Goal: Find specific page/section: Find specific page/section

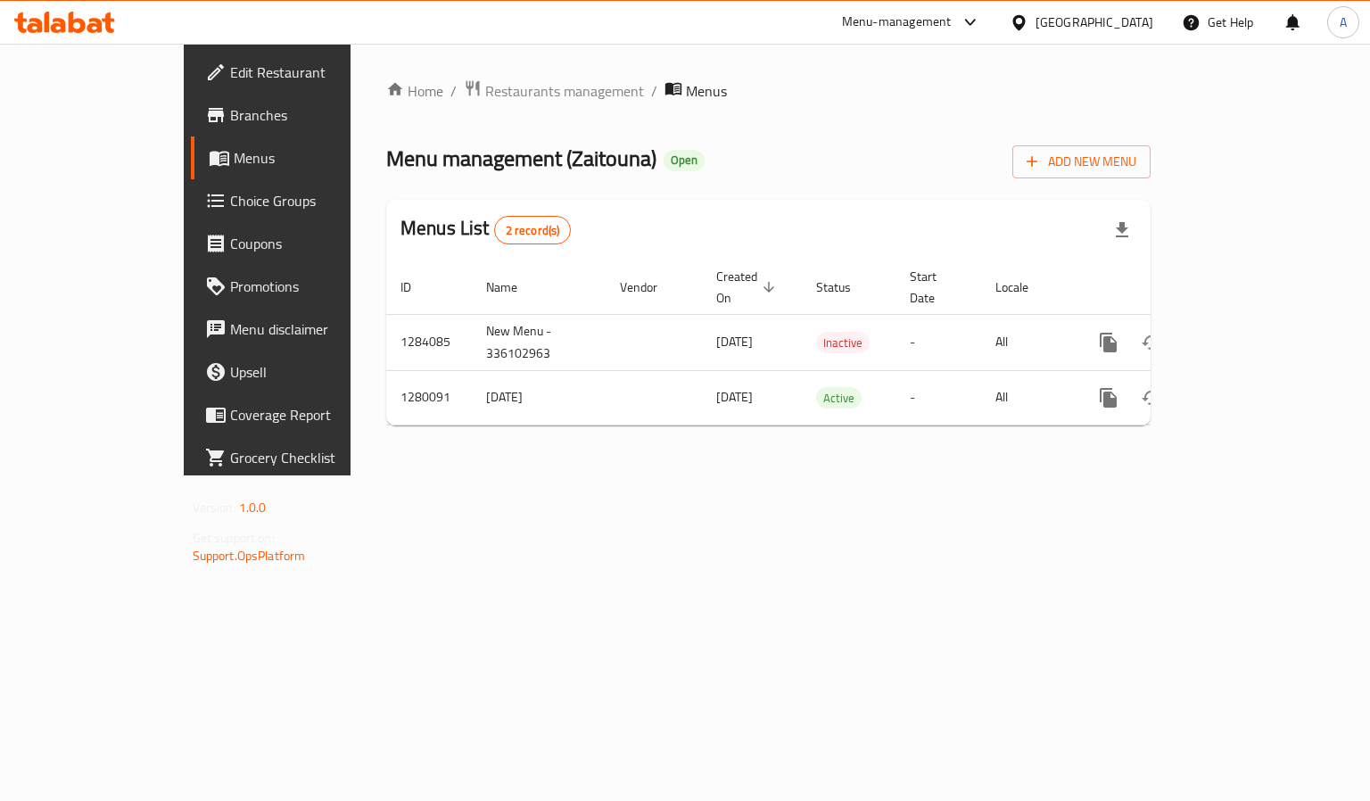
click at [677, 475] on div "Home / Restaurants management / Menus Menu management ( Zaitouna ) Open Add New…" at bounding box center [769, 260] width 836 height 432
click at [648, 475] on div "Home / Restaurants management / Menus Menu management ( Zaitouna ) Open Add New…" at bounding box center [769, 260] width 836 height 432
click at [597, 475] on div "Home / Restaurants management / Menus Menu management ( Zaitouna ) Open Add New…" at bounding box center [769, 260] width 836 height 432
click at [485, 97] on span "Restaurants management" at bounding box center [564, 90] width 159 height 21
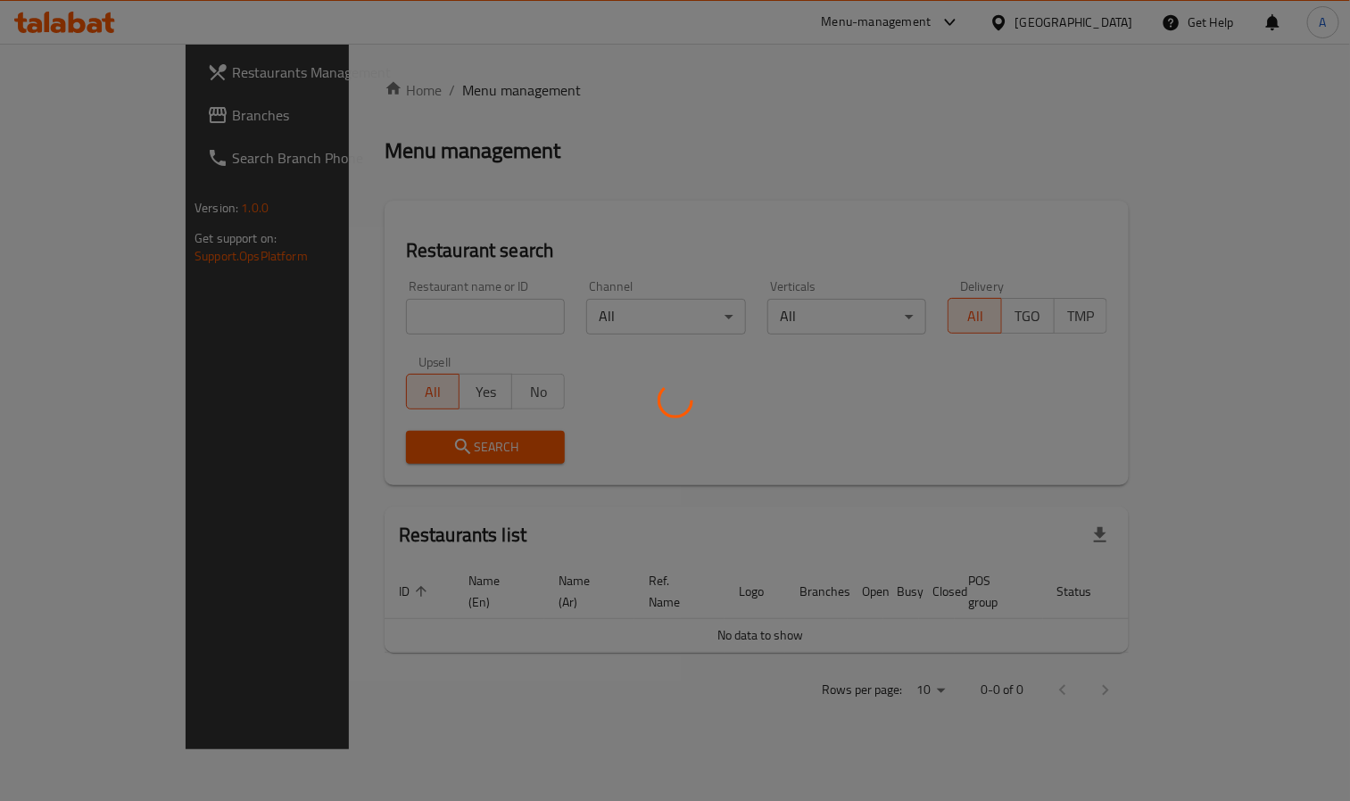
click at [311, 311] on div at bounding box center [675, 400] width 1350 height 801
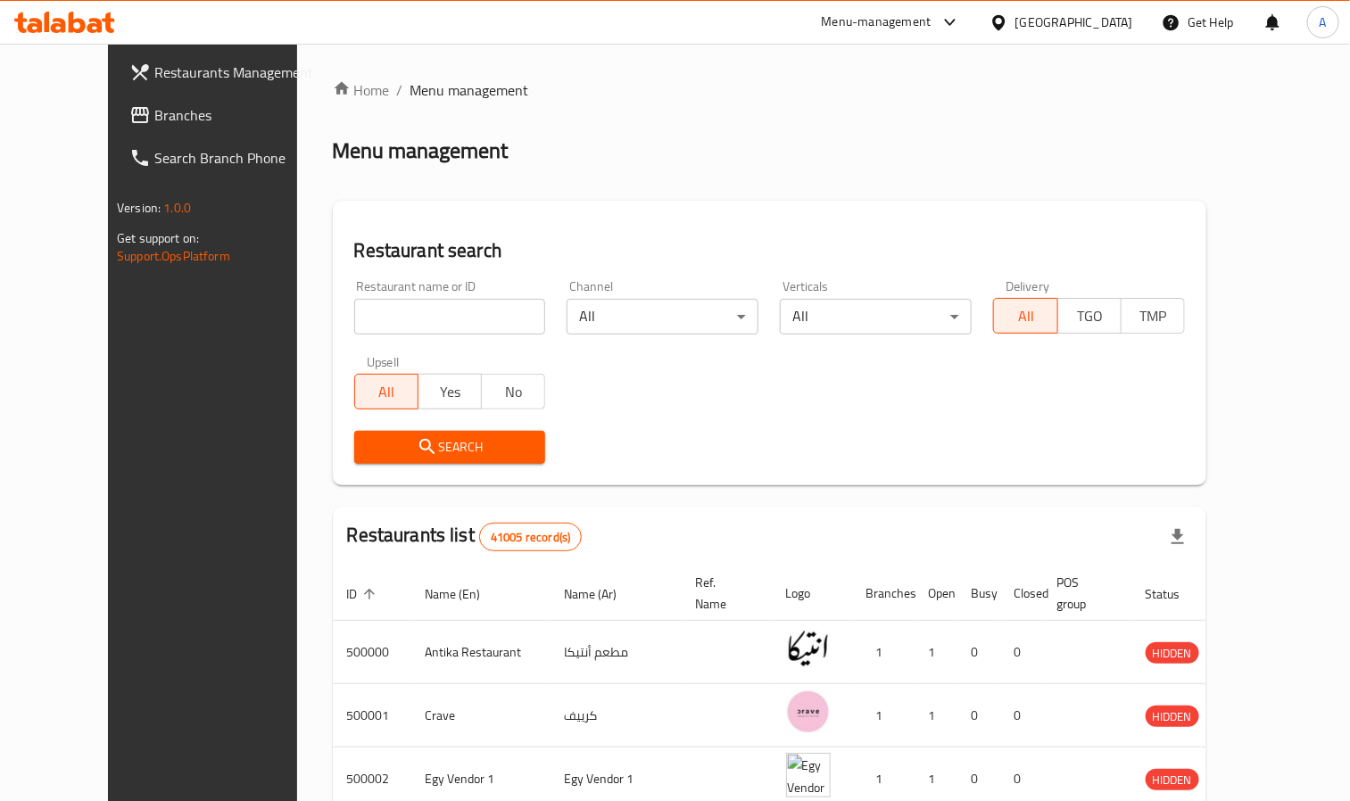
click at [354, 311] on input "search" at bounding box center [450, 317] width 192 height 36
paste input "[PERSON_NAME], Amwaj"
type input "Abu Auf"
click button "Search" at bounding box center [450, 447] width 192 height 33
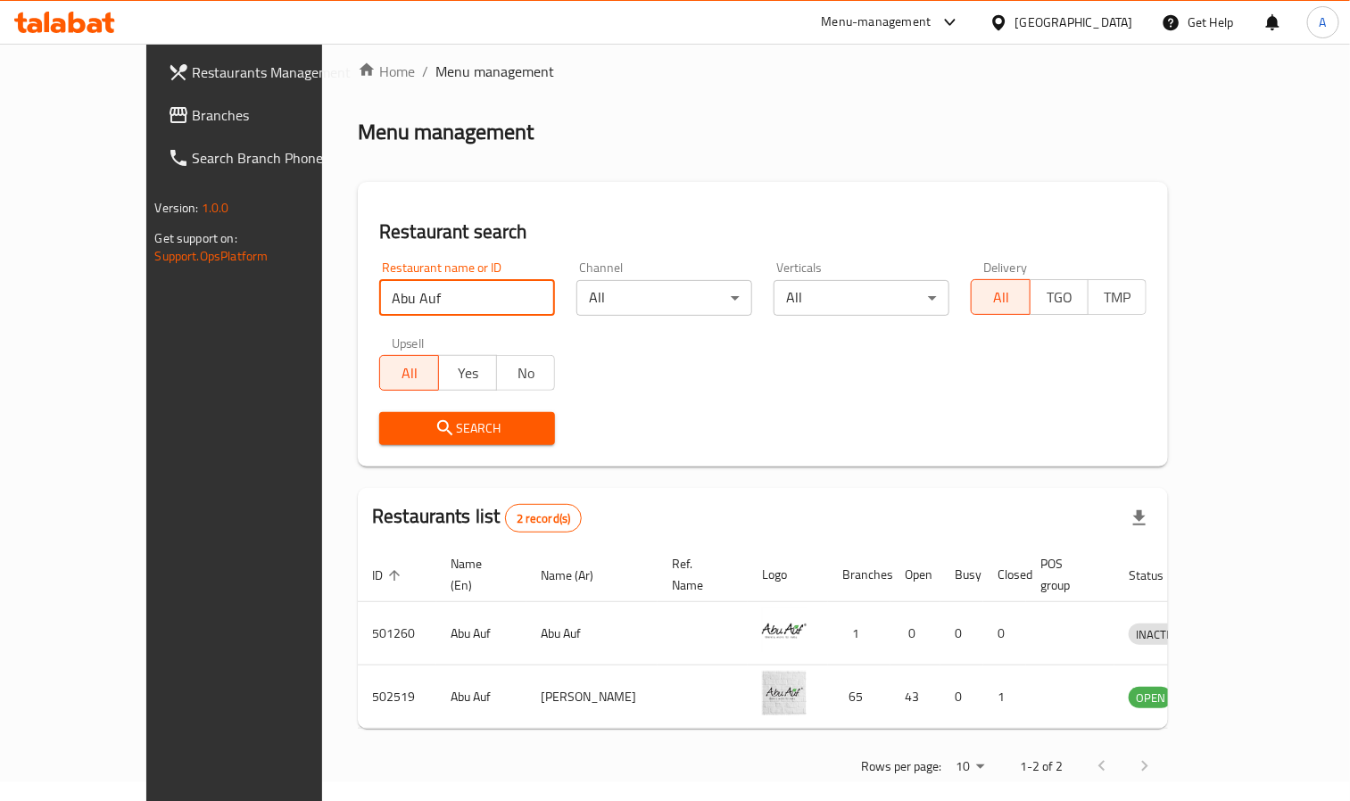
scroll to position [24, 0]
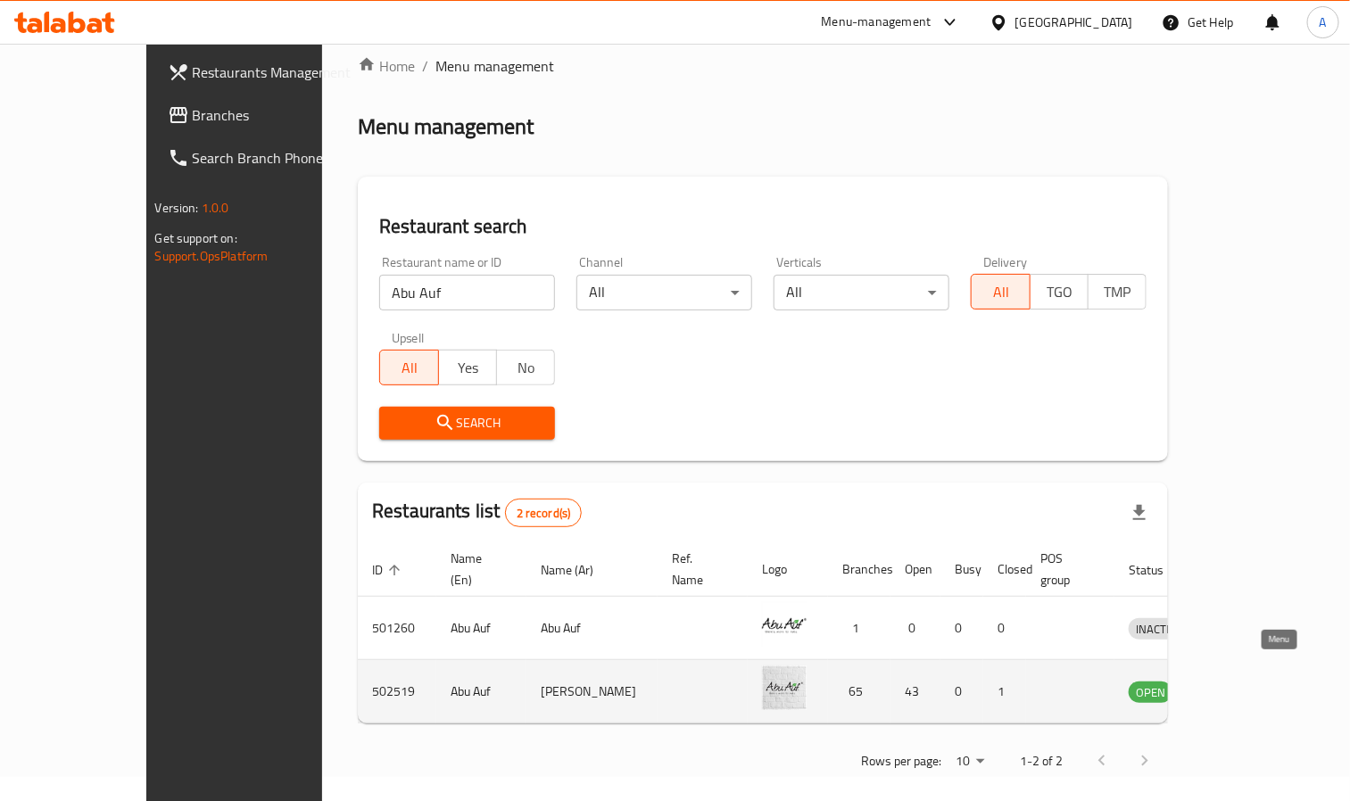
click at [1245, 685] on icon "enhanced table" at bounding box center [1236, 692] width 20 height 15
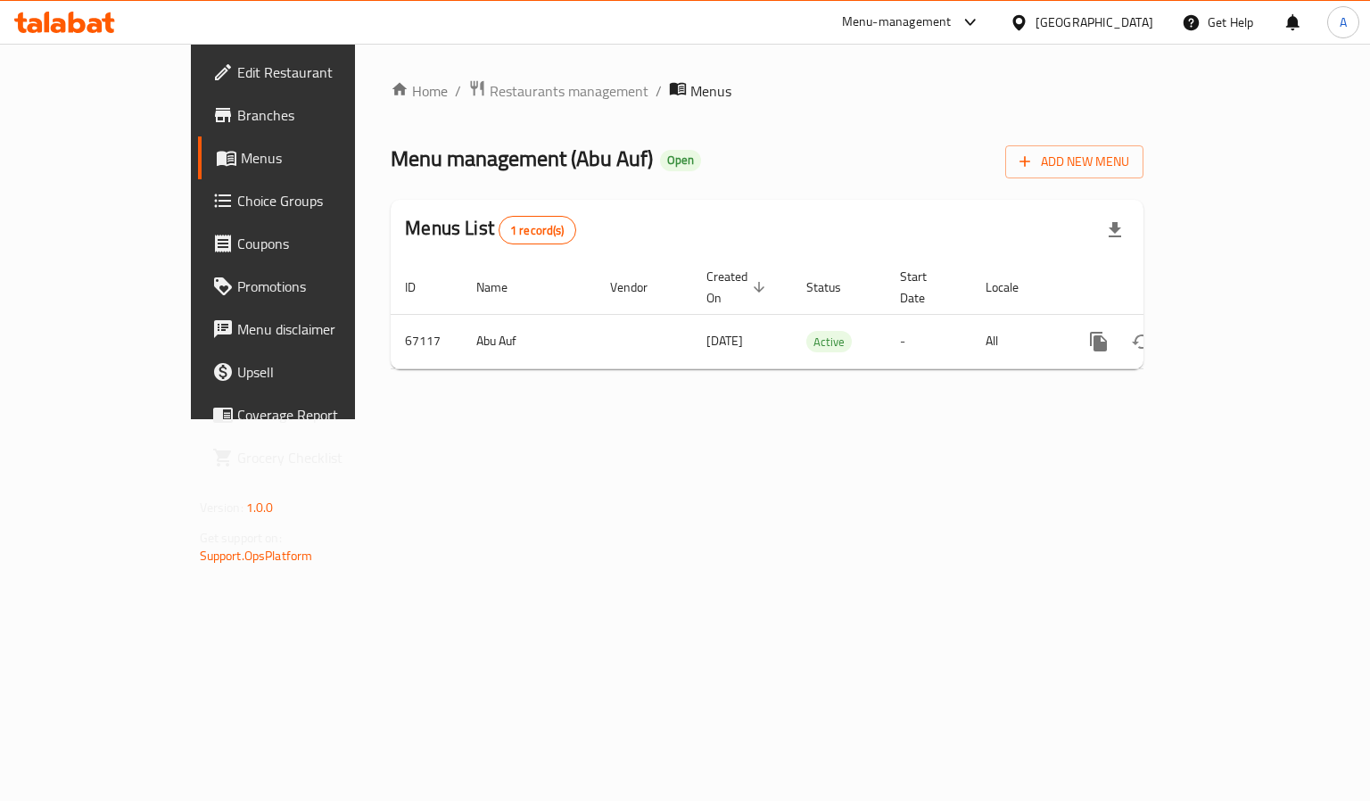
click at [237, 116] on span "Branches" at bounding box center [321, 114] width 169 height 21
